Goal: Task Accomplishment & Management: Use online tool/utility

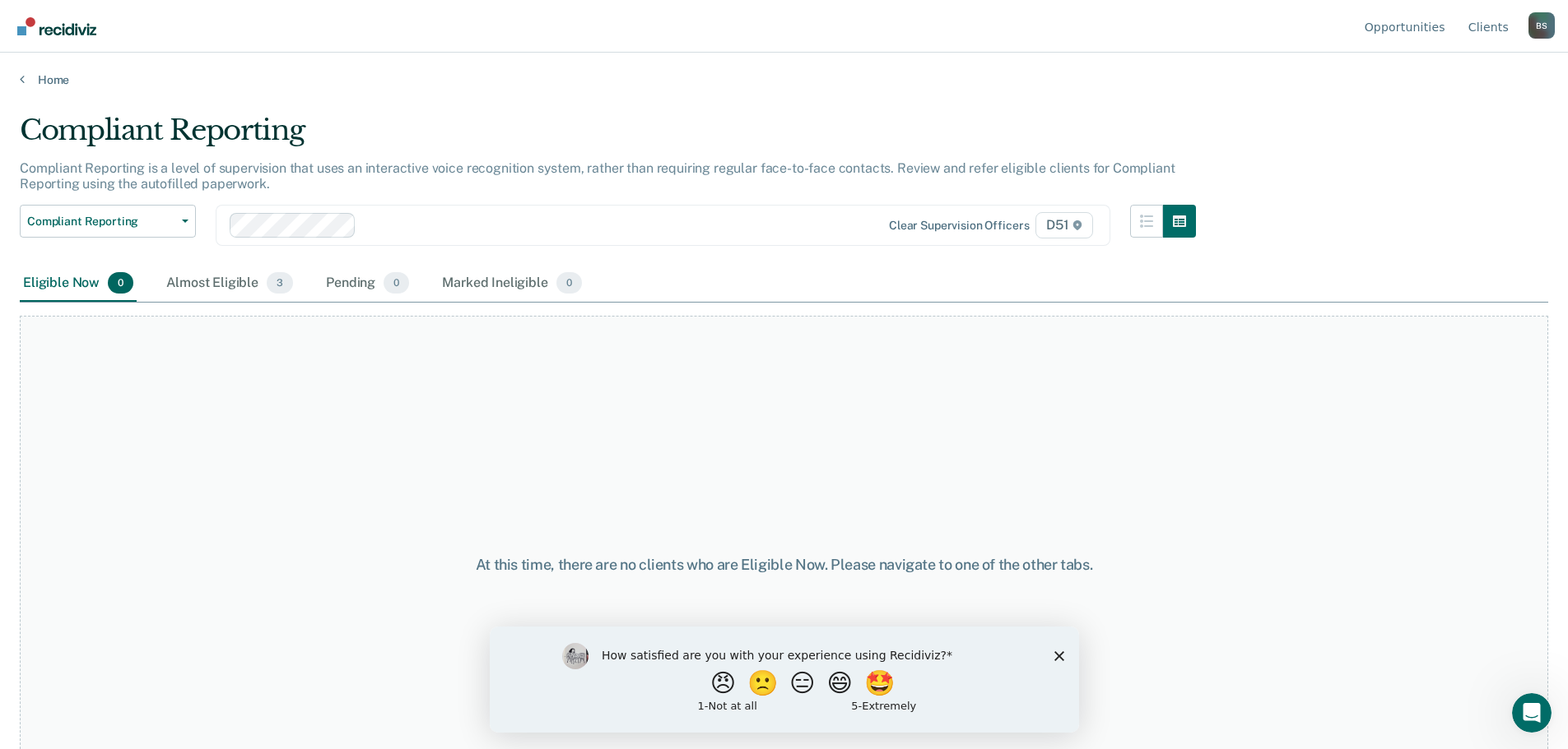
click at [1062, 653] on icon "Close survey" at bounding box center [1058, 656] width 10 height 10
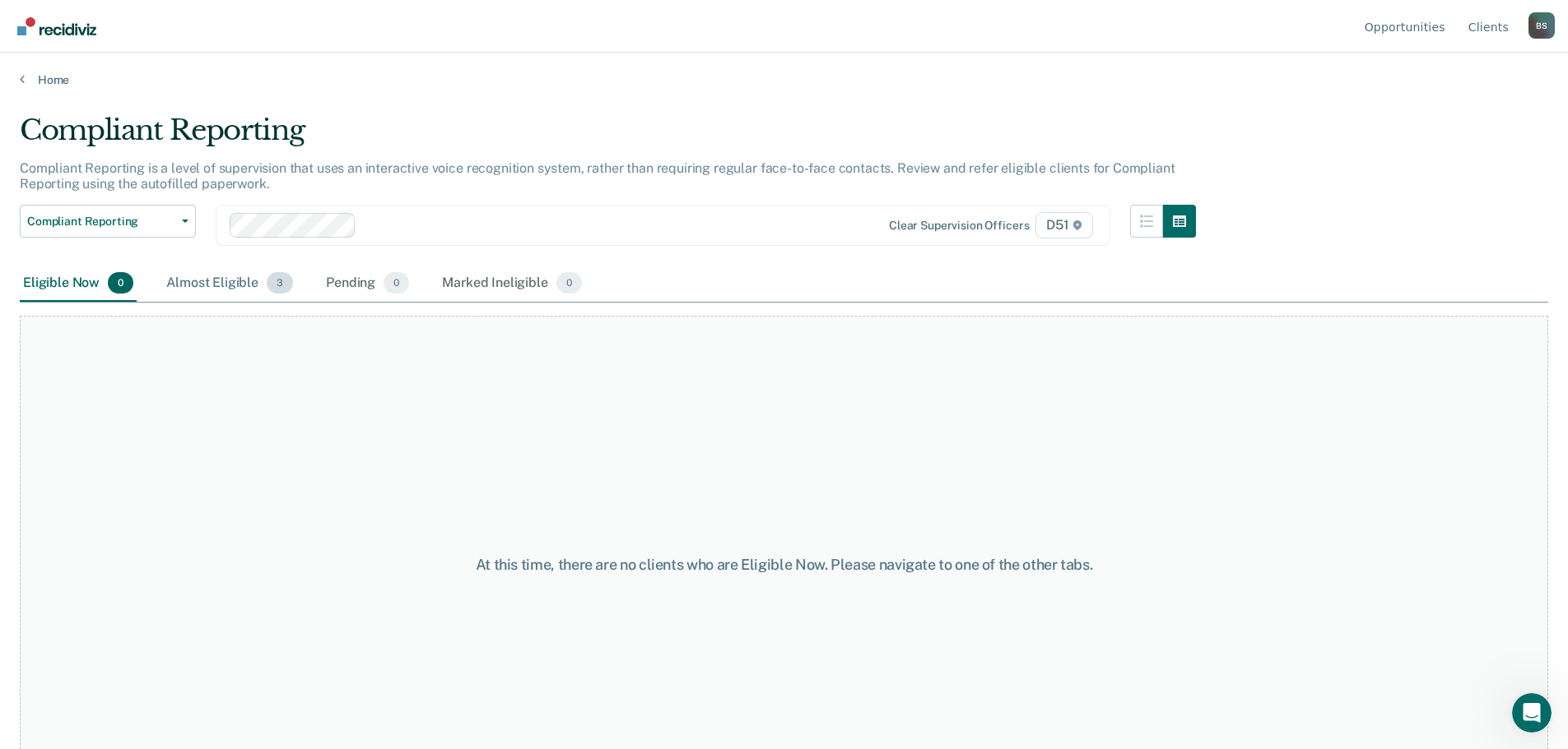
click at [177, 285] on div "Almost Eligible 3" at bounding box center [230, 283] width 133 height 36
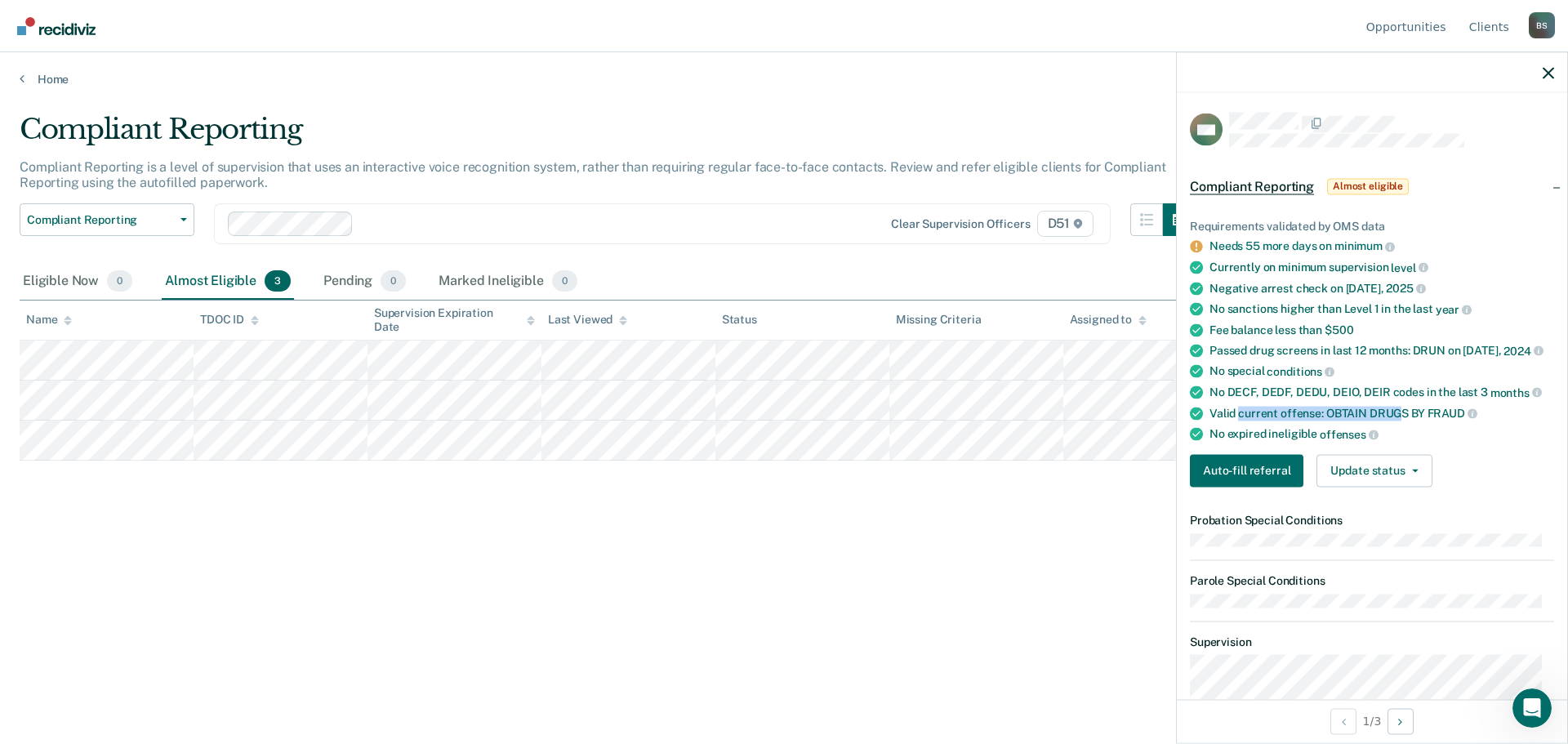
drag, startPoint x: 1238, startPoint y: 426, endPoint x: 1402, endPoint y: 420, distance: 164.1
click at [1402, 420] on div "Valid current offense: OBTAIN DRUGS BY FRAUD" at bounding box center [1382, 413] width 345 height 14
click at [1400, 438] on ul "Requirements validated by OMS data Needs 55 more days on minimum Currently on m…" at bounding box center [1372, 330] width 364 height 222
